Goal: Check status: Check status

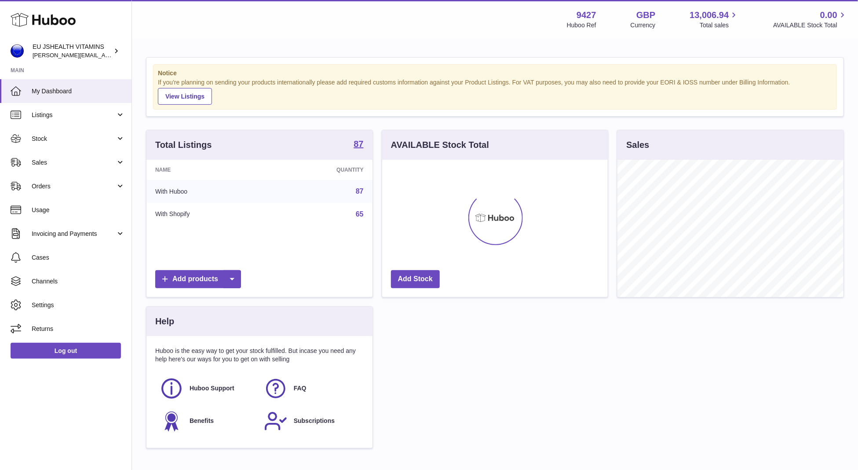
scroll to position [137, 226]
click at [77, 145] on link "Stock" at bounding box center [65, 139] width 131 height 24
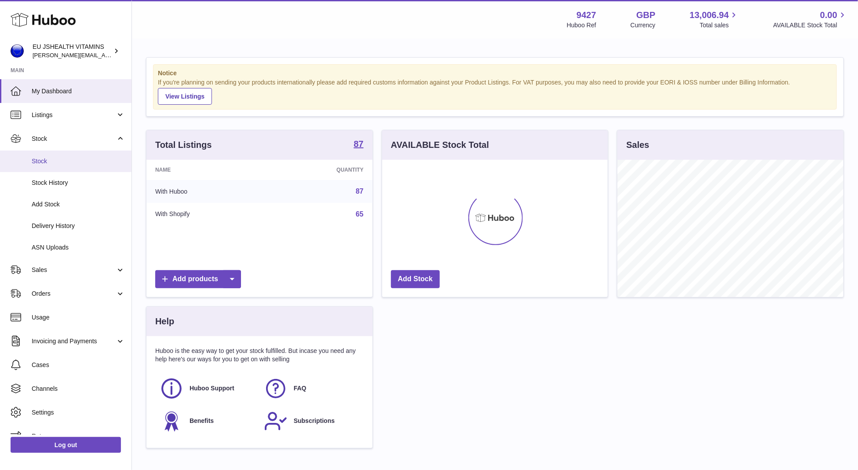
click at [72, 161] on span "Stock" at bounding box center [78, 161] width 93 height 8
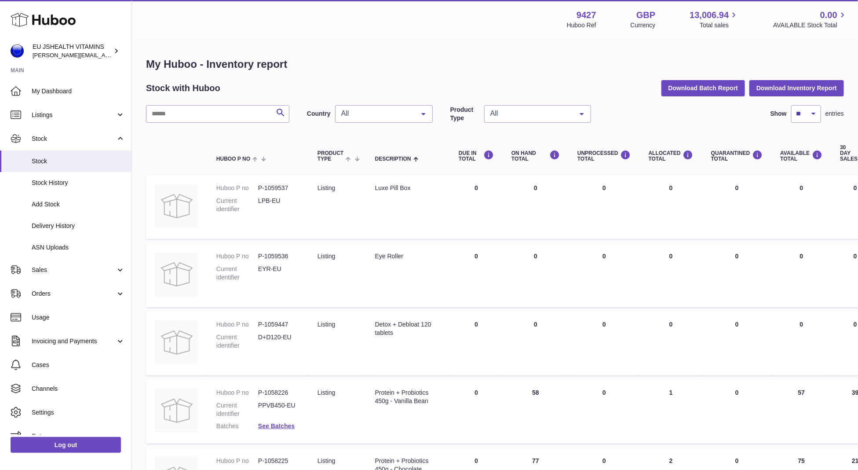
click at [208, 116] on input "text" at bounding box center [217, 114] width 143 height 18
paste input "******"
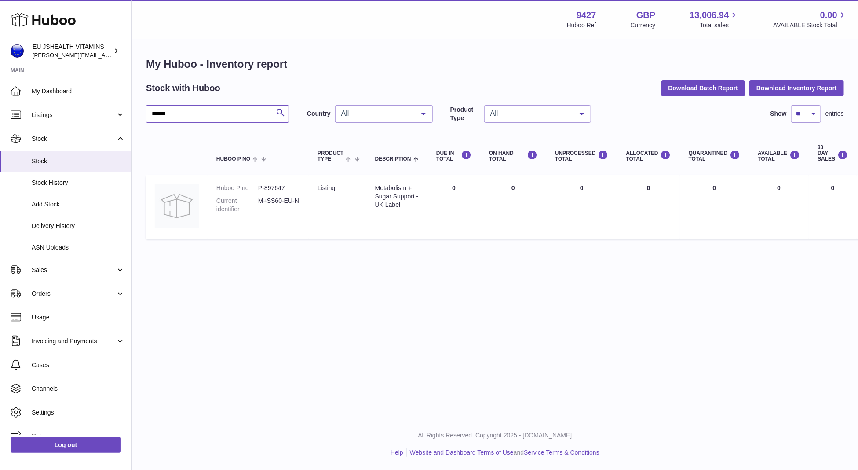
type input "******"
click at [242, 120] on input "******" at bounding box center [217, 114] width 143 height 18
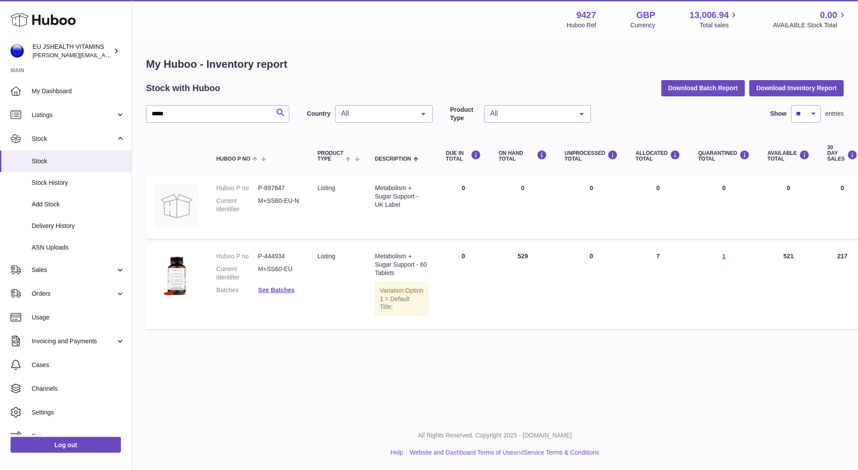
click at [296, 291] on dd "See Batches" at bounding box center [279, 290] width 42 height 8
click at [284, 291] on link "See Batches" at bounding box center [276, 289] width 36 height 7
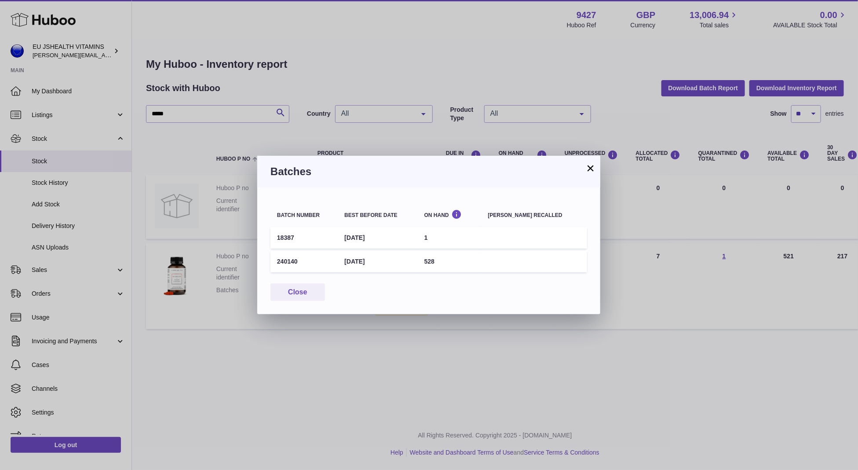
click at [288, 237] on td "18387" at bounding box center [303, 238] width 67 height 22
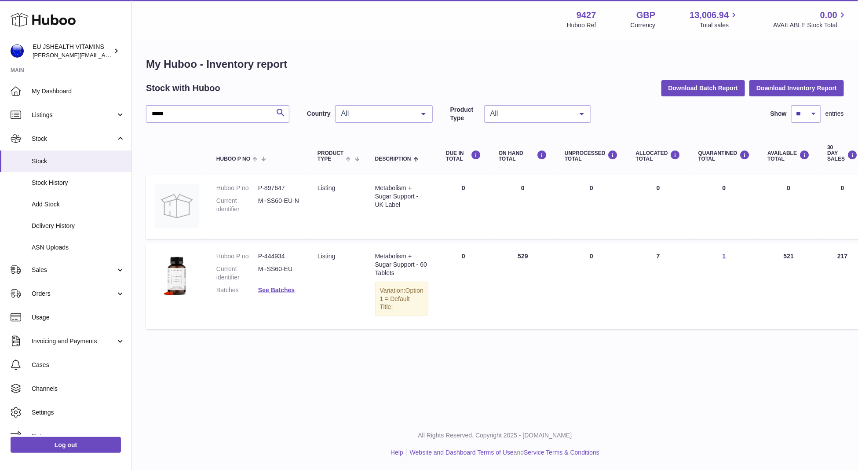
click at [259, 348] on div at bounding box center [429, 235] width 858 height 470
click at [272, 288] on link "See Batches" at bounding box center [276, 289] width 36 height 7
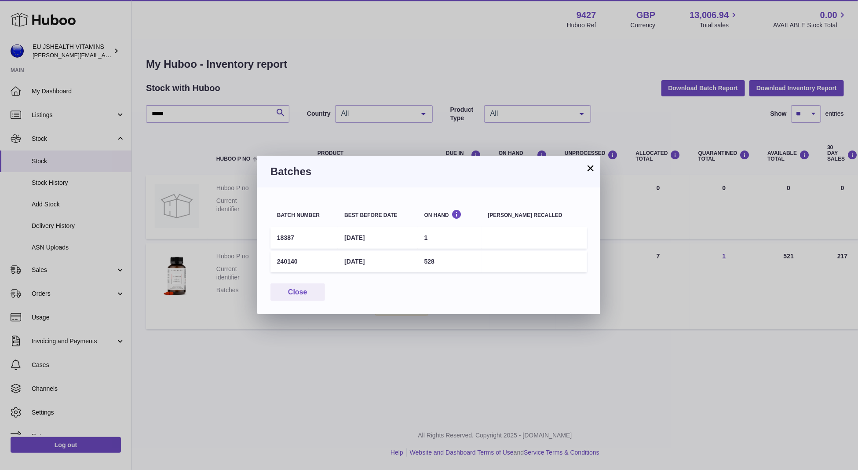
click at [315, 394] on div "× Batches Batch number Best before date On Hand Batch recalled 18387 31st Oct 2…" at bounding box center [429, 235] width 858 height 470
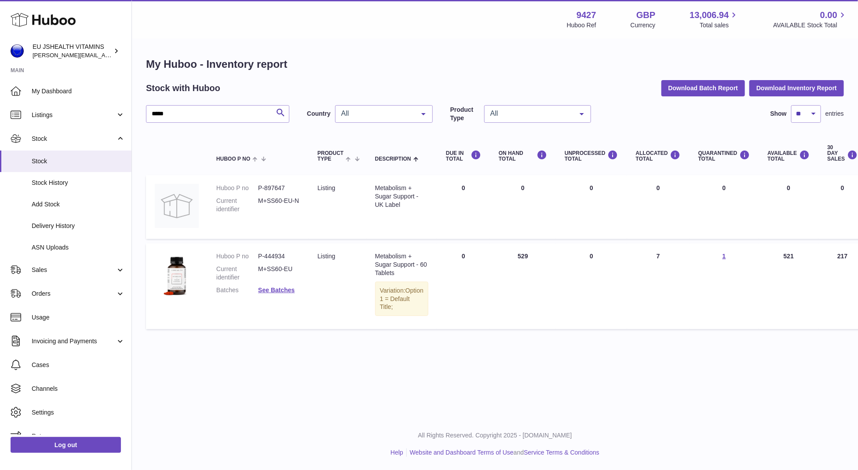
click at [721, 256] on td "QUARANTINED Total 1" at bounding box center [723, 286] width 69 height 86
click at [722, 256] on link "1" at bounding box center [724, 255] width 4 height 7
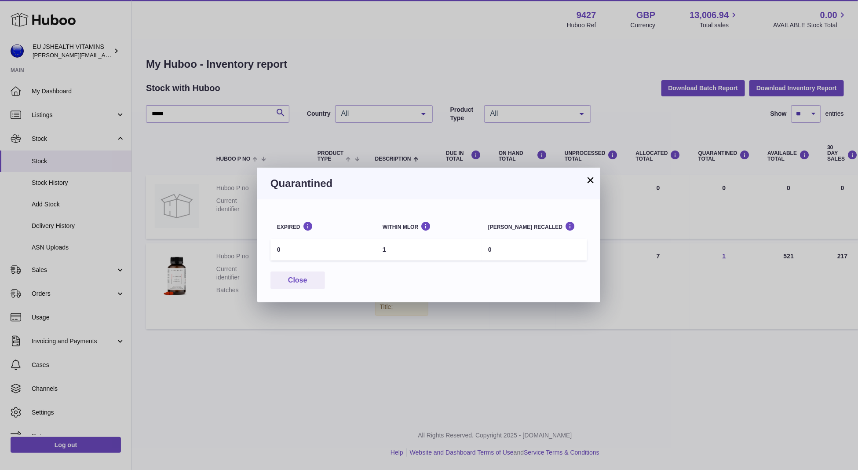
click at [600, 387] on div "× Quarantined Expired Within MLOR Batch recalled 0 1 0 Close" at bounding box center [429, 235] width 858 height 470
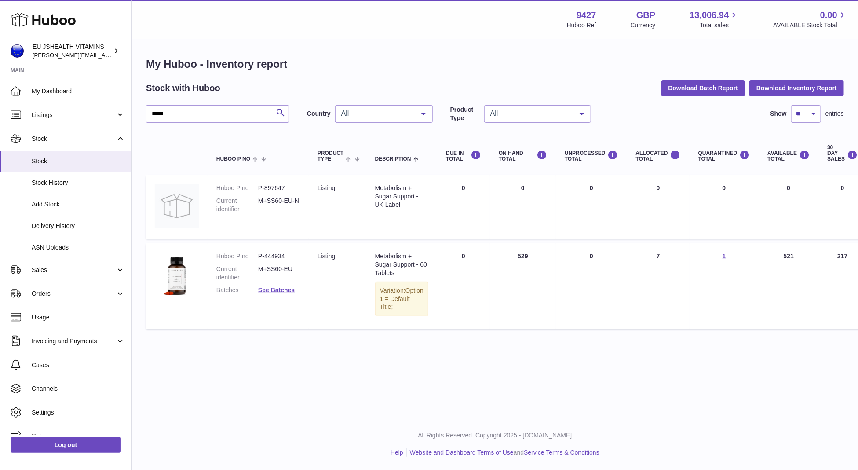
click at [271, 293] on dd "See Batches" at bounding box center [279, 290] width 42 height 8
click at [271, 288] on link "See Batches" at bounding box center [276, 289] width 36 height 7
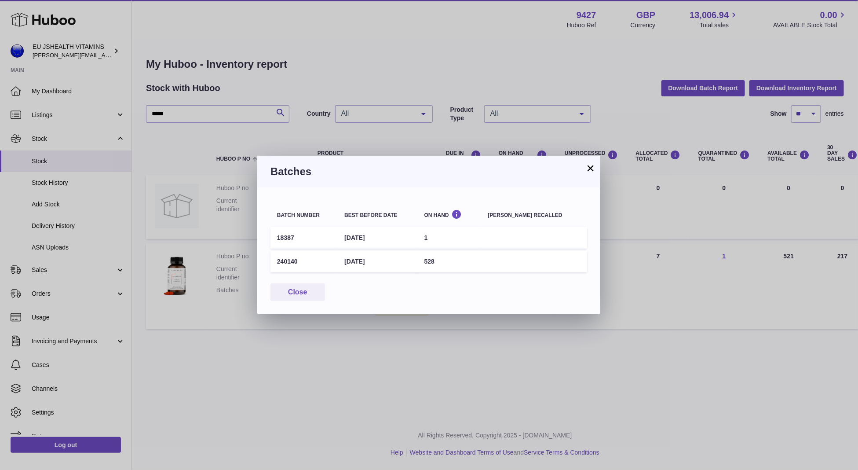
click at [264, 333] on div "× Batches Batch number Best before date On Hand Batch recalled 18387 31st Oct 2…" at bounding box center [429, 235] width 858 height 470
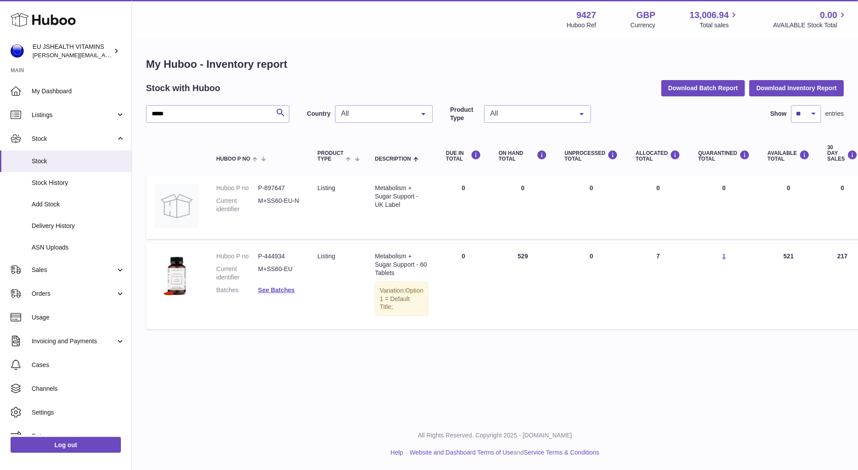
click at [268, 252] on dd "P-444934" at bounding box center [279, 256] width 42 height 8
copy dd "444934"
click at [280, 294] on dl "Huboo P no P-444934 Current identifier M+SS60-EU Batches See Batches" at bounding box center [258, 275] width 84 height 47
click at [287, 287] on link "See Batches" at bounding box center [276, 289] width 36 height 7
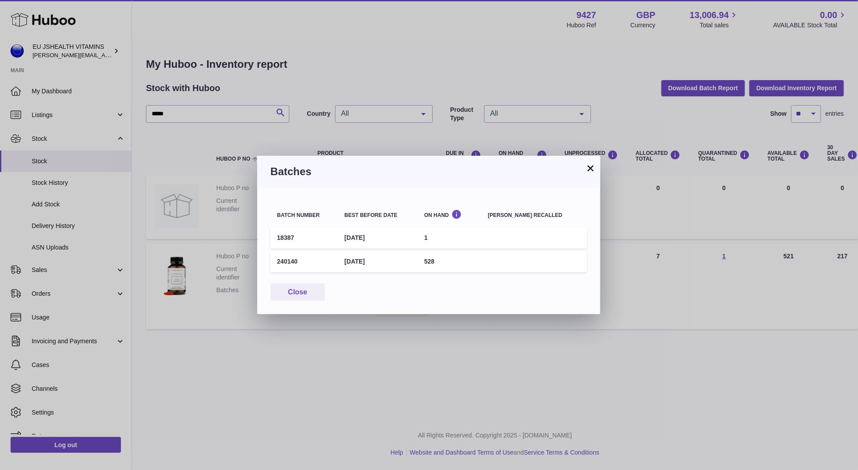
click at [357, 238] on td "31st Oct 2025" at bounding box center [378, 238] width 80 height 22
copy tr "31st Oct 2025"
click at [286, 235] on td "18387" at bounding box center [303, 238] width 67 height 22
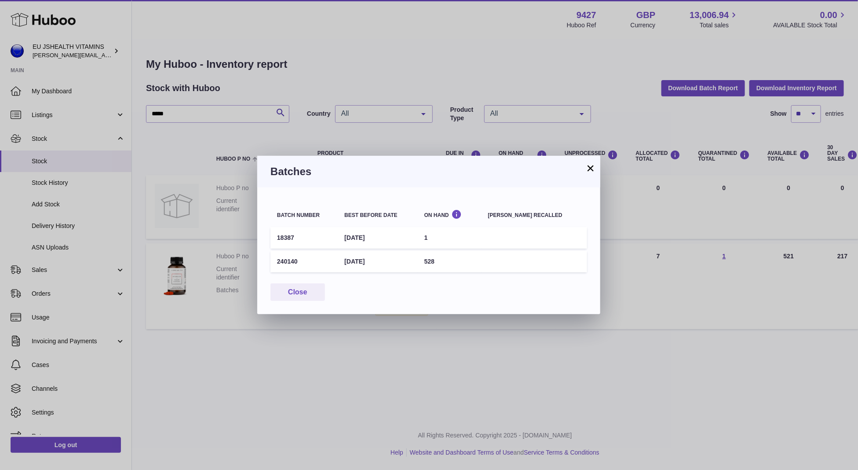
click at [286, 235] on td "18387" at bounding box center [303, 238] width 67 height 22
copy td "18387"
click at [361, 236] on td "31st Oct 2025" at bounding box center [378, 238] width 80 height 22
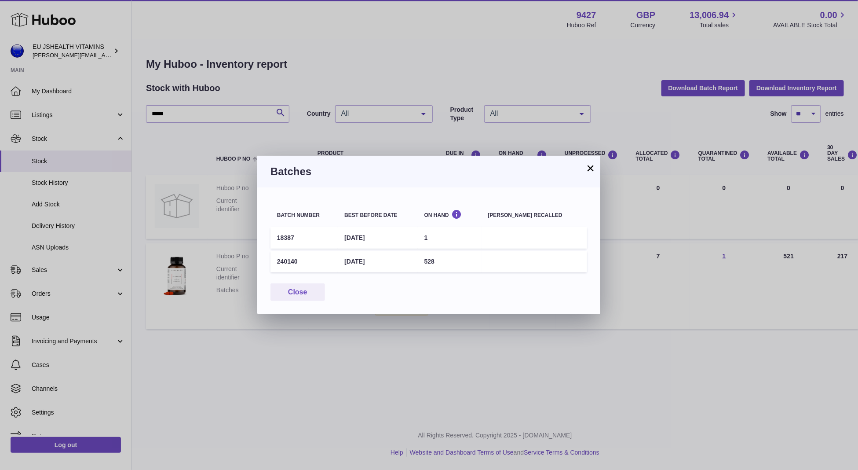
copy tr "31st Oct 2025"
click at [238, 156] on div "× Batches Batch number Best before date On Hand Batch recalled 18387 31st Oct 2…" at bounding box center [429, 235] width 858 height 470
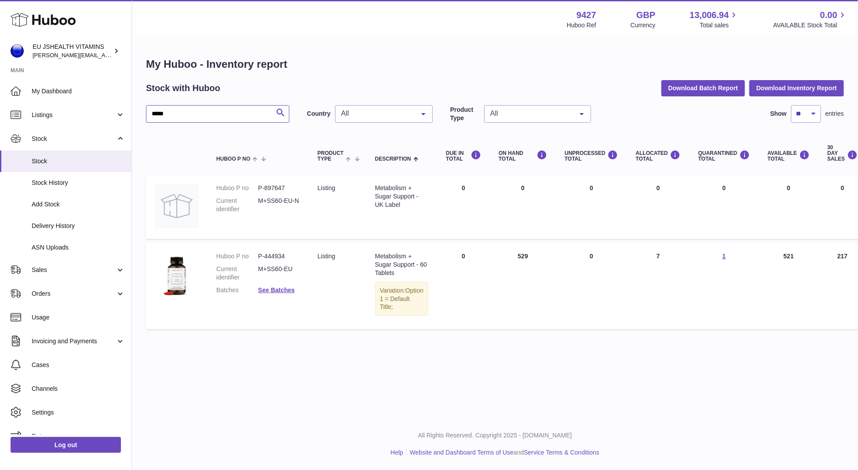
click at [214, 120] on input "*****" at bounding box center [217, 114] width 143 height 18
paste input "**"
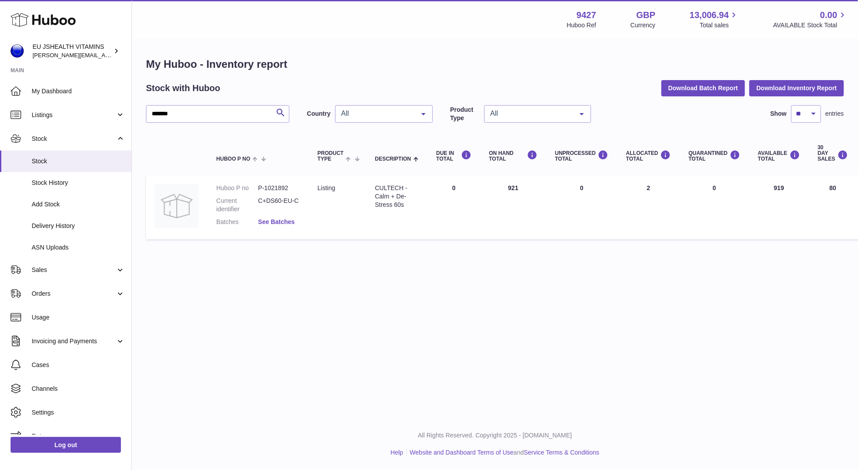
click at [265, 219] on link "See Batches" at bounding box center [276, 221] width 36 height 7
click at [277, 135] on div at bounding box center [429, 235] width 858 height 470
click at [224, 98] on div "My Huboo - Inventory report Stock with Huboo Download Batch Report Download Inv…" at bounding box center [495, 150] width 698 height 186
click at [224, 101] on div "My Huboo - Inventory report Stock with Huboo Download Batch Report Download Inv…" at bounding box center [495, 150] width 698 height 186
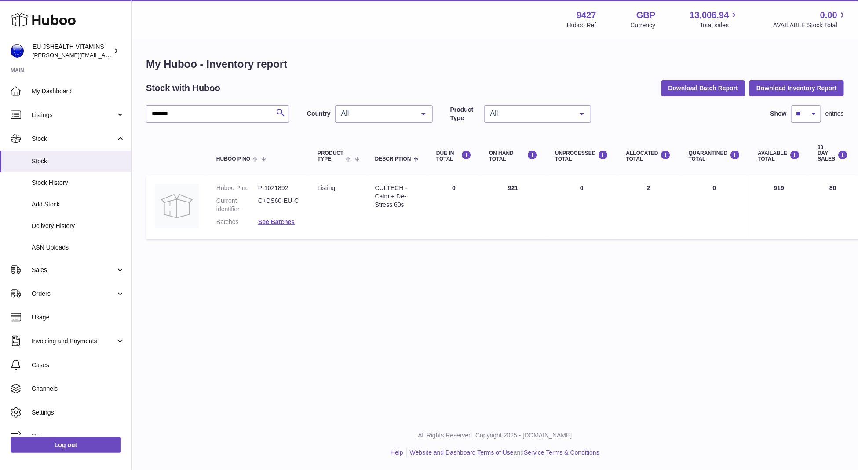
click at [224, 101] on div "My Huboo - Inventory report Stock with Huboo Download Batch Report Download Inv…" at bounding box center [495, 150] width 698 height 186
click at [224, 103] on div "My Huboo - Inventory report Stock with Huboo Download Batch Report Download Inv…" at bounding box center [495, 150] width 698 height 186
click at [224, 112] on input "*******" at bounding box center [217, 114] width 143 height 18
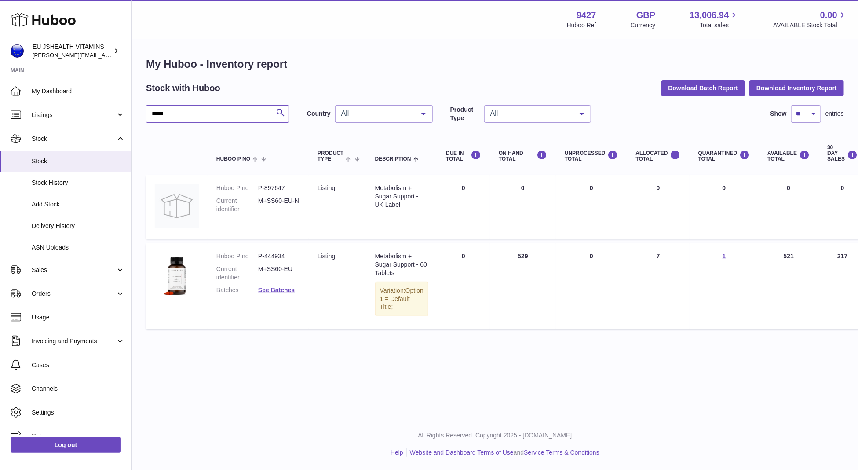
type input "*****"
click at [284, 275] on dd "M+SS60-EU" at bounding box center [279, 273] width 42 height 17
click at [283, 287] on link "See Batches" at bounding box center [276, 289] width 36 height 7
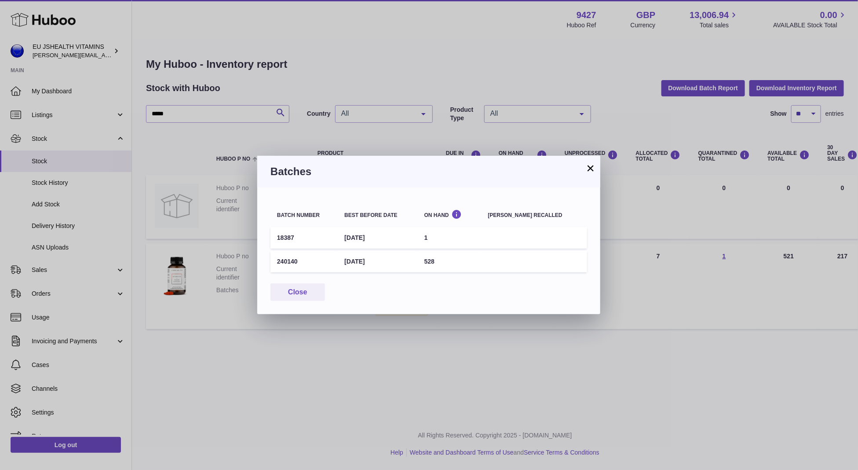
click at [292, 230] on td "18387" at bounding box center [303, 238] width 67 height 22
copy td "18387"
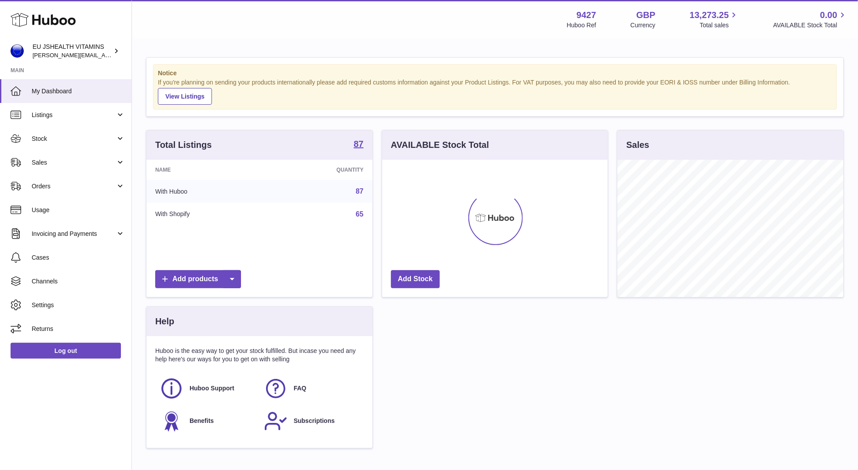
scroll to position [137, 226]
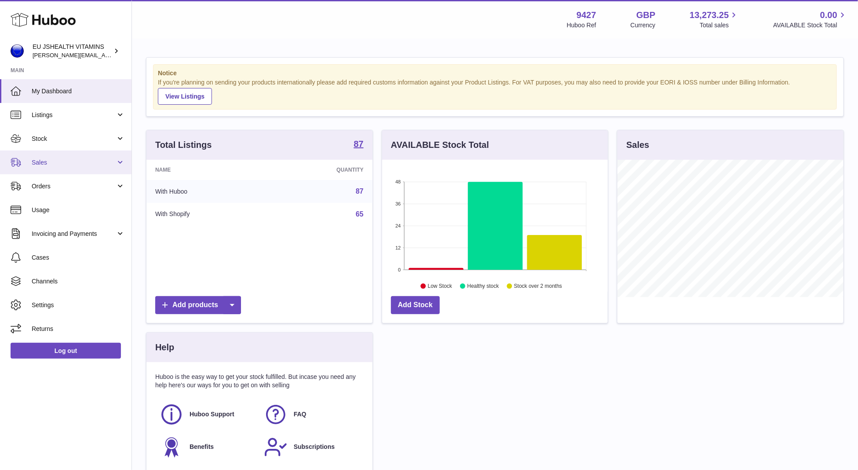
click at [45, 150] on link "Sales" at bounding box center [65, 162] width 131 height 24
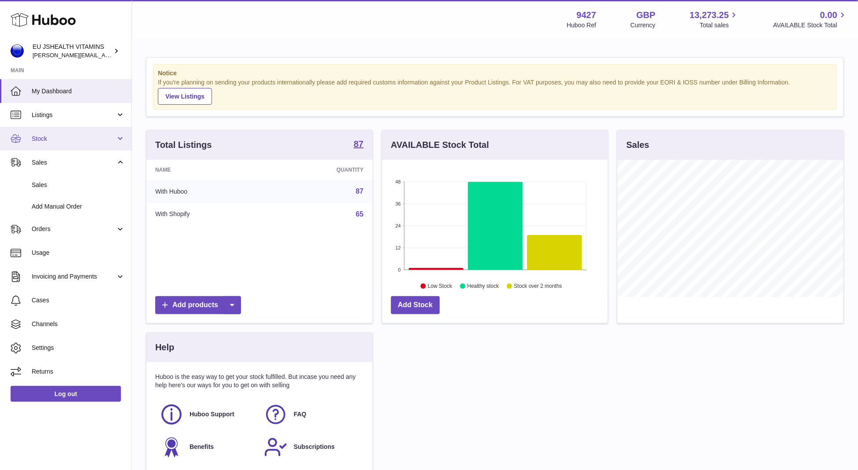
click at [47, 145] on link "Stock" at bounding box center [65, 139] width 131 height 24
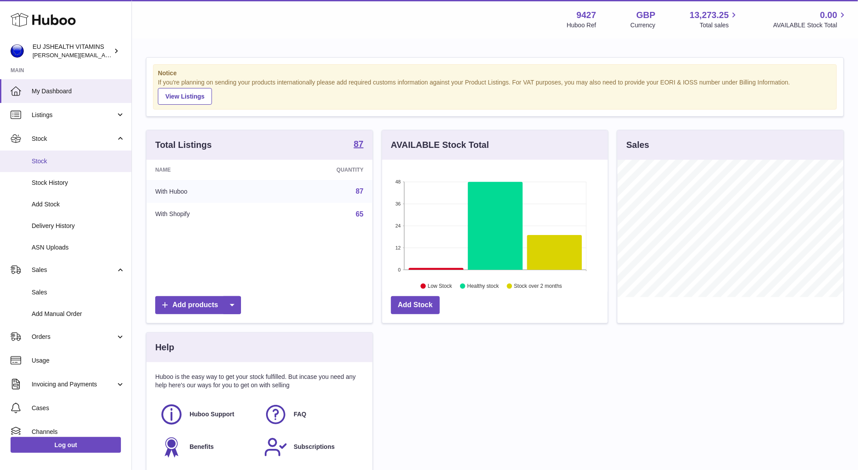
click at [51, 162] on span "Stock" at bounding box center [78, 161] width 93 height 8
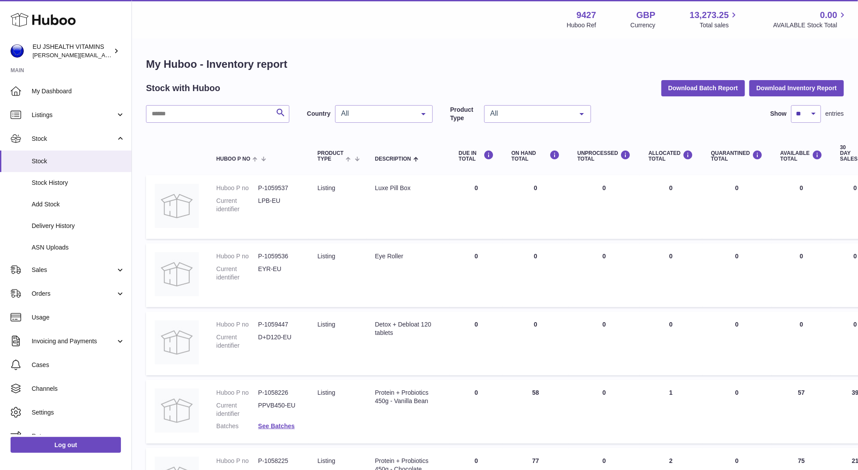
click at [195, 122] on div "Search" at bounding box center [217, 114] width 143 height 18
click at [195, 113] on input "text" at bounding box center [217, 114] width 143 height 18
paste input "******"
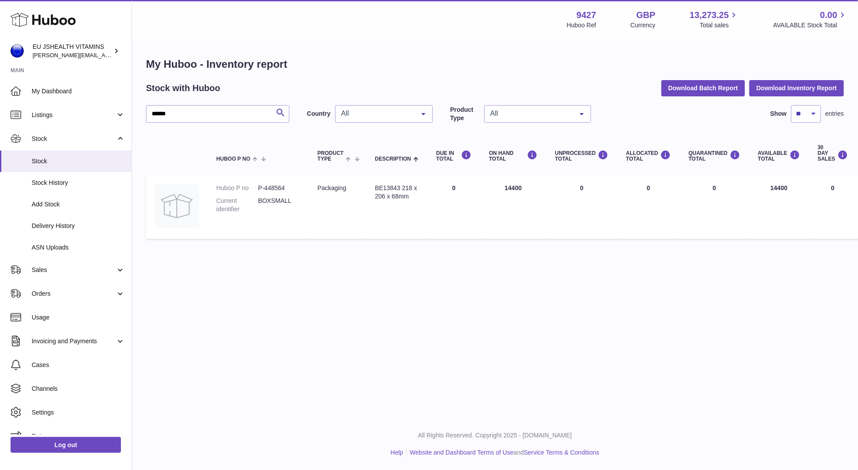
click at [780, 183] on td "AVAILABLE Total 14400" at bounding box center [779, 207] width 60 height 64
copy td "14400"
click at [241, 122] on div "****** Search" at bounding box center [217, 114] width 143 height 18
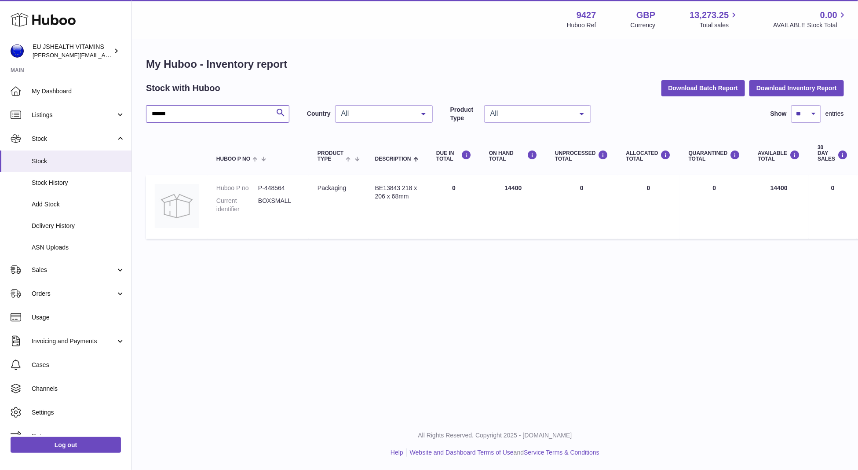
click at [234, 113] on input "******" at bounding box center [217, 114] width 143 height 18
paste input "text"
click at [234, 113] on input "******" at bounding box center [217, 114] width 143 height 18
click at [784, 184] on td "AVAILABLE Total 20440" at bounding box center [779, 207] width 60 height 64
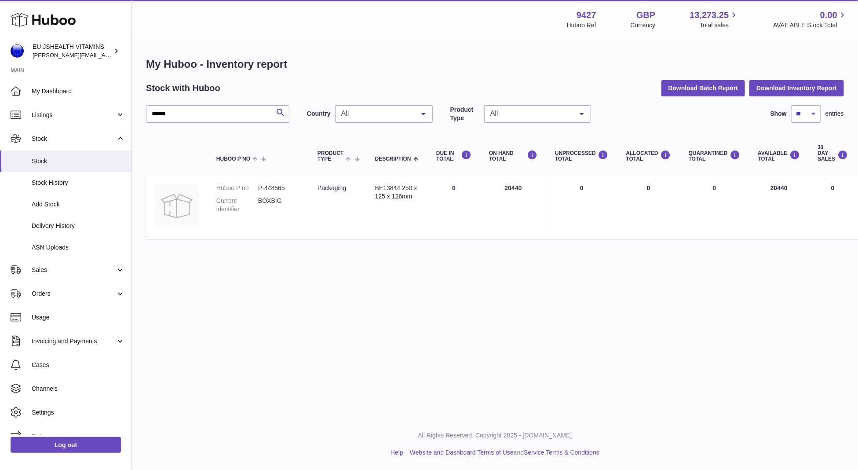
click at [784, 184] on td "AVAILABLE Total 20440" at bounding box center [779, 207] width 60 height 64
copy td "20440"
click at [194, 114] on input "******" at bounding box center [217, 114] width 143 height 18
paste input "text"
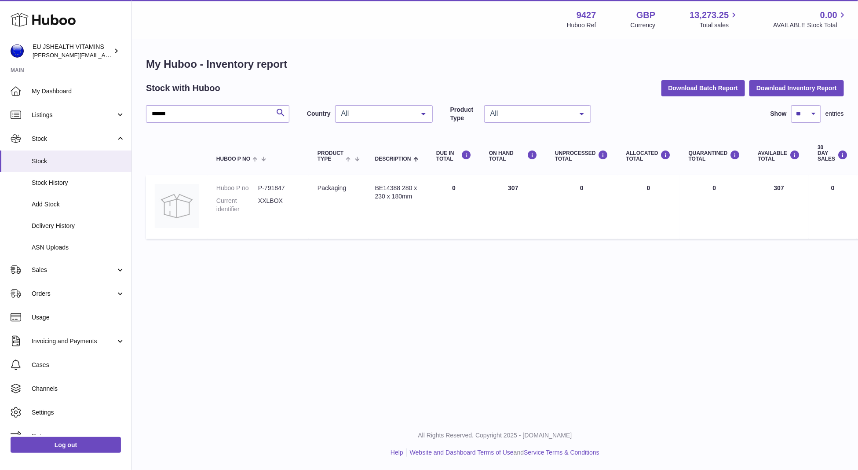
click at [781, 189] on td "AVAILABLE Total 307" at bounding box center [779, 207] width 60 height 64
copy td "307"
click at [210, 104] on div "My Huboo - Inventory report Stock with Huboo Download Batch Report Download Inv…" at bounding box center [495, 150] width 698 height 186
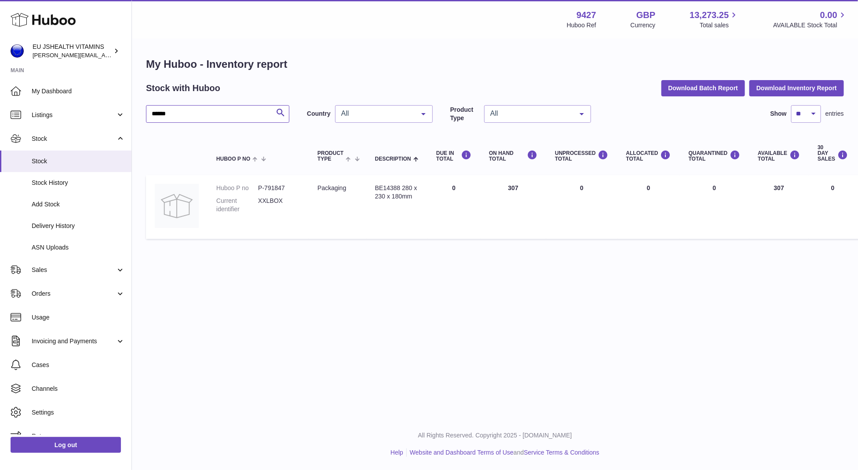
click at [208, 114] on input "******" at bounding box center [217, 114] width 143 height 18
paste input "text"
click at [778, 187] on td "AVAILABLE Total 2658" at bounding box center [779, 207] width 60 height 64
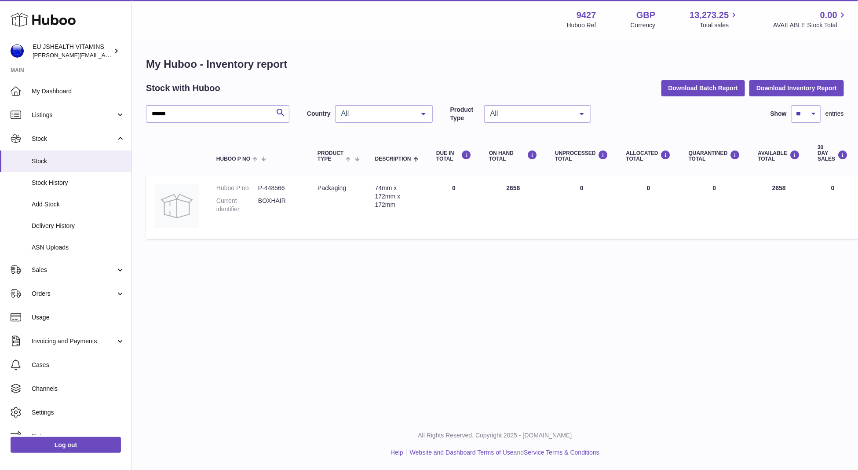
copy td "2658"
click at [237, 110] on input "******" at bounding box center [217, 114] width 143 height 18
paste input "text"
type input "******"
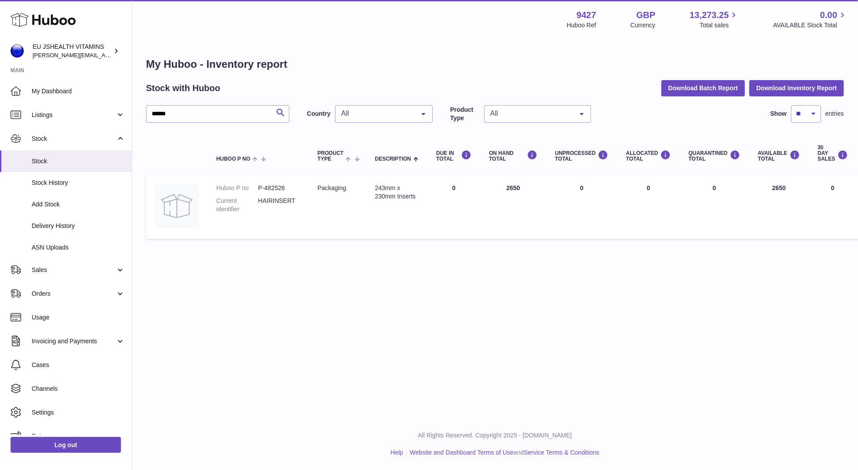
click at [785, 187] on td "AVAILABLE Total 2650" at bounding box center [779, 207] width 60 height 64
click at [774, 192] on td "AVAILABLE Total 2650" at bounding box center [779, 207] width 60 height 64
click at [774, 190] on td "AVAILABLE Total 2650" at bounding box center [779, 207] width 60 height 64
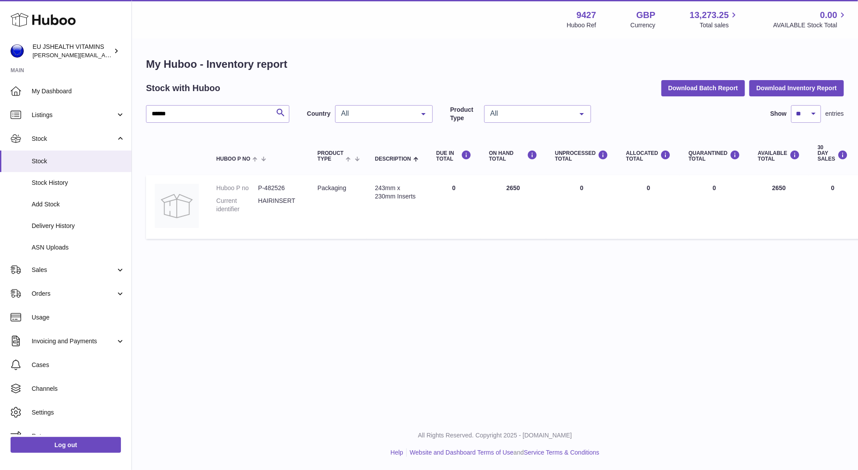
click at [774, 190] on td "AVAILABLE Total 2650" at bounding box center [779, 207] width 60 height 64
copy td "2650"
click at [58, 435] on div "Log out" at bounding box center [65, 449] width 131 height 31
click at [57, 443] on link "Log out" at bounding box center [66, 445] width 110 height 16
